Goal: Task Accomplishment & Management: Manage account settings

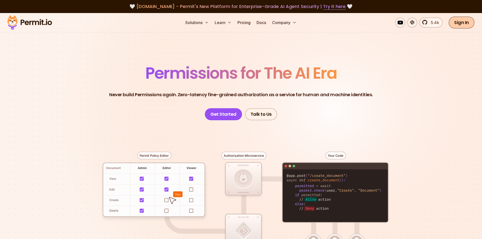
click at [462, 26] on link "Sign In" at bounding box center [461, 23] width 26 height 12
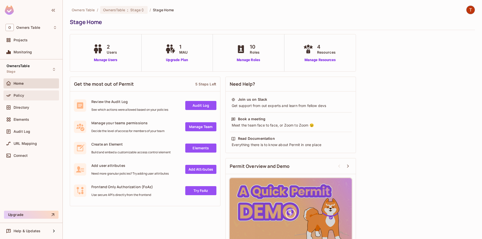
click at [33, 93] on div "Policy" at bounding box center [31, 96] width 51 height 6
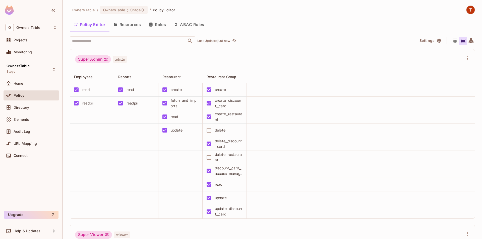
click at [136, 18] on button "Resources" at bounding box center [126, 24] width 35 height 13
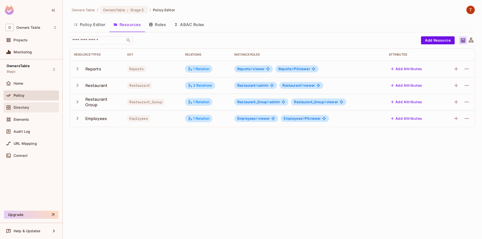
click at [38, 105] on div "Directory" at bounding box center [31, 108] width 51 height 6
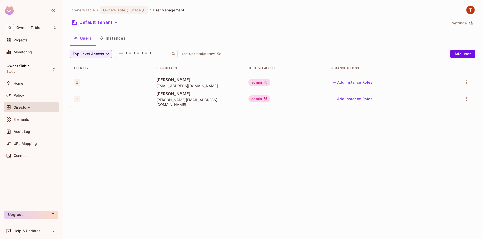
click at [109, 40] on button "Instances" at bounding box center [113, 38] width 34 height 13
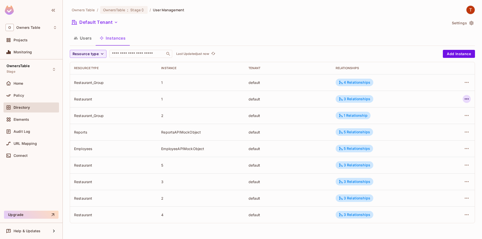
click at [465, 101] on icon "button" at bounding box center [466, 99] width 6 height 6
click at [447, 121] on li "Edit Attributes" at bounding box center [434, 121] width 63 height 11
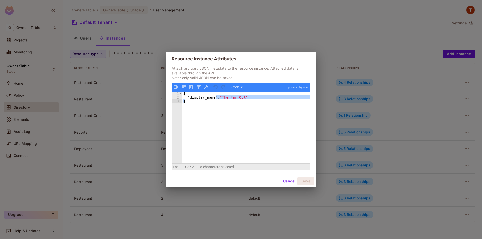
drag, startPoint x: 215, startPoint y: 98, endPoint x: 243, endPoint y: 100, distance: 27.9
click at [243, 100] on div "{ "display_name" : "The Far Out" }" at bounding box center [246, 131] width 128 height 79
click at [287, 182] on button "Cancel" at bounding box center [289, 181] width 16 height 8
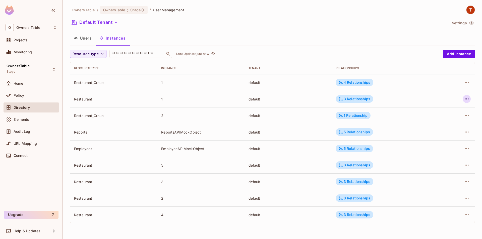
click at [469, 100] on icon "button" at bounding box center [466, 99] width 6 height 6
click at [454, 119] on li "Edit Attributes" at bounding box center [434, 121] width 63 height 11
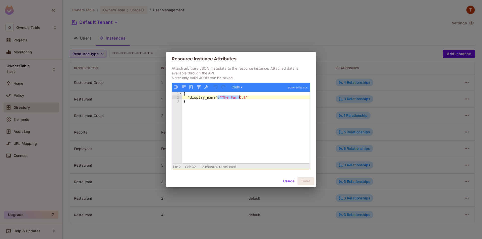
drag, startPoint x: 216, startPoint y: 98, endPoint x: 240, endPoint y: 97, distance: 23.6
click at [240, 97] on div "{ "display_name" : "The Far Out" }" at bounding box center [246, 131] width 128 height 79
click at [288, 180] on button "Cancel" at bounding box center [289, 181] width 16 height 8
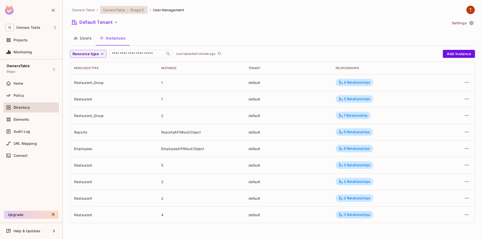
click at [135, 12] on div "OwnersTable : Stage" at bounding box center [123, 10] width 47 height 8
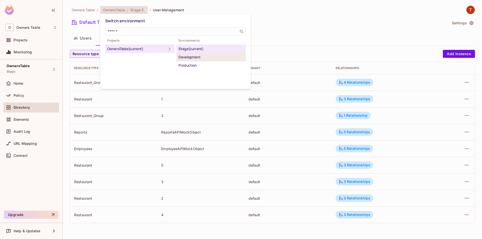
click at [192, 57] on div "Development" at bounding box center [210, 57] width 65 height 6
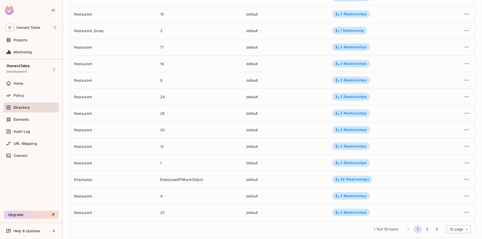
scroll to position [111, 0]
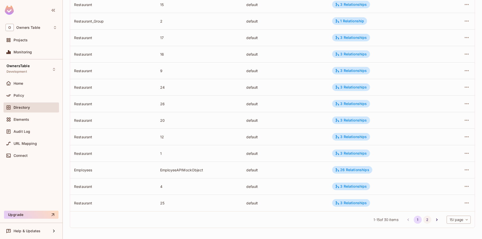
click at [426, 218] on button "2" at bounding box center [427, 220] width 8 height 8
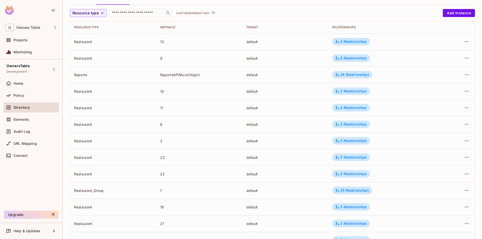
scroll to position [86, 0]
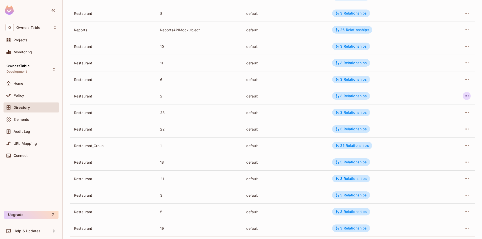
click at [463, 97] on button "button" at bounding box center [466, 96] width 8 height 8
click at [439, 118] on div "Edit Attributes" at bounding box center [429, 118] width 25 height 5
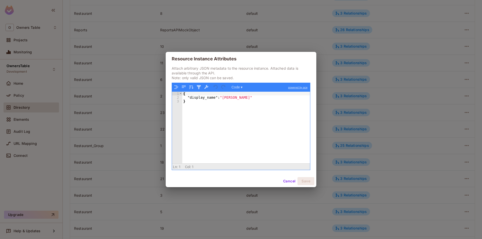
click at [286, 182] on button "Cancel" at bounding box center [289, 181] width 16 height 8
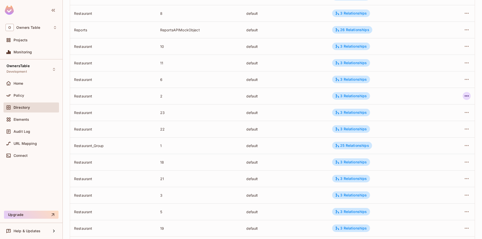
click at [466, 97] on icon "button" at bounding box center [466, 96] width 6 height 6
click at [349, 95] on div at bounding box center [241, 119] width 482 height 239
click at [349, 97] on div "3 Relationships" at bounding box center [351, 96] width 32 height 5
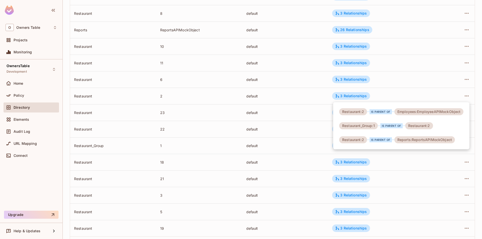
click at [385, 72] on div at bounding box center [241, 119] width 482 height 239
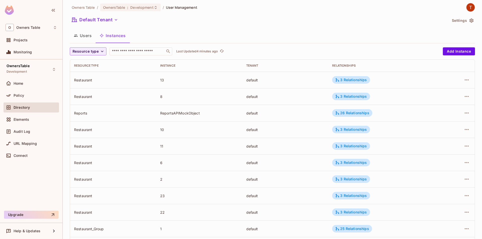
scroll to position [0, 0]
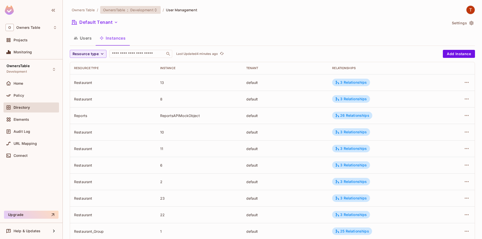
click at [151, 13] on div "OwnersTable : Development" at bounding box center [130, 10] width 60 height 8
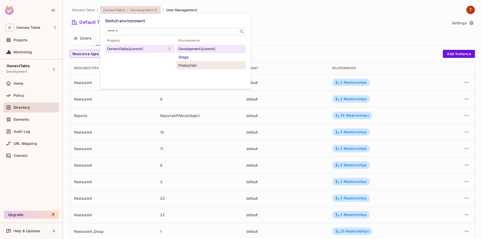
click at [178, 64] on div "Production" at bounding box center [210, 65] width 65 height 6
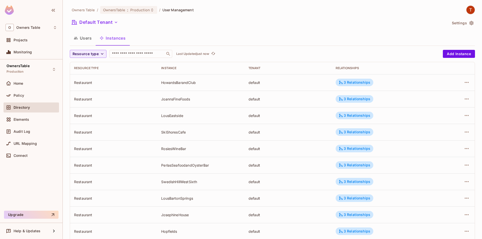
click at [84, 40] on button "Users" at bounding box center [83, 38] width 26 height 13
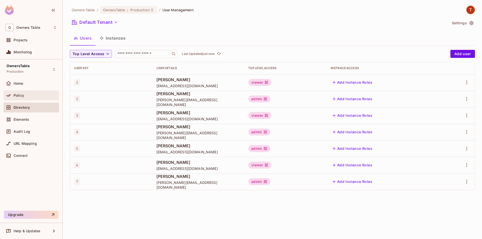
click at [32, 98] on div "Policy" at bounding box center [31, 96] width 51 height 6
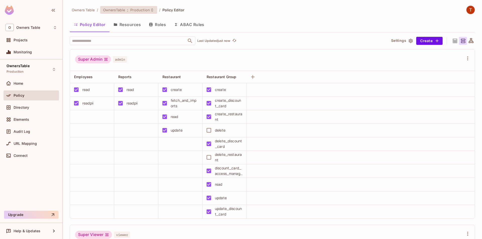
click at [146, 11] on span "Production" at bounding box center [140, 10] width 20 height 5
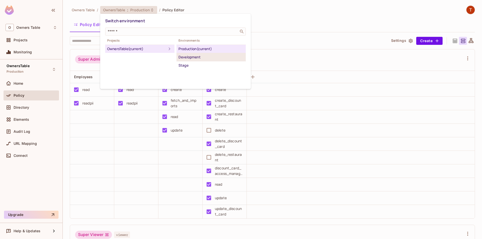
click at [191, 57] on div "Development" at bounding box center [210, 57] width 65 height 6
